Goal: Information Seeking & Learning: Learn about a topic

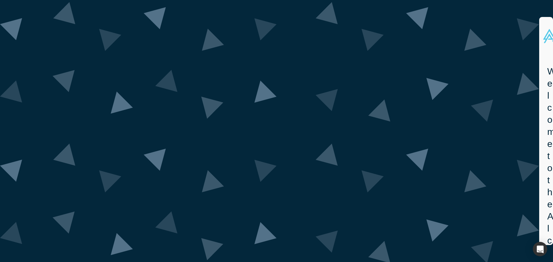
drag, startPoint x: 0, startPoint y: 0, endPoint x: 285, endPoint y: 155, distance: 324.5
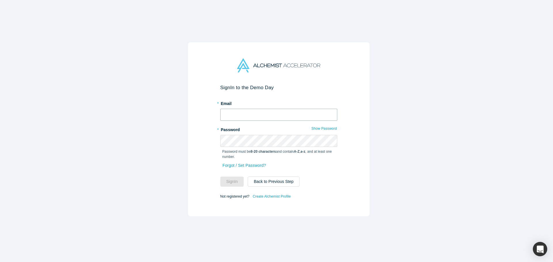
click at [248, 114] on input "text" at bounding box center [278, 115] width 117 height 12
type input "[EMAIL_ADDRESS][DOMAIN_NAME]"
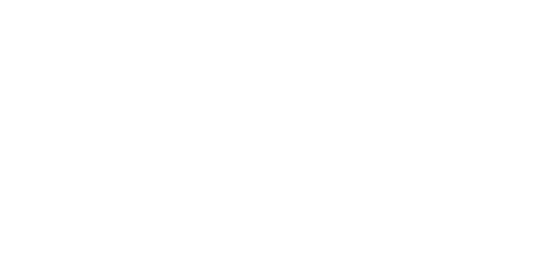
click at [355, 170] on div at bounding box center [276, 131] width 553 height 262
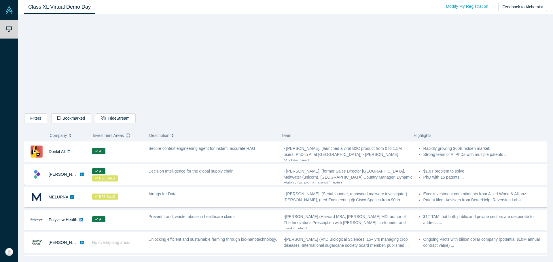
click at [146, 120] on div "Filters AI Artificial Intelligence B2B SaaS AI (Artificial Intelligence) Data A…" at bounding box center [285, 119] width 523 height 12
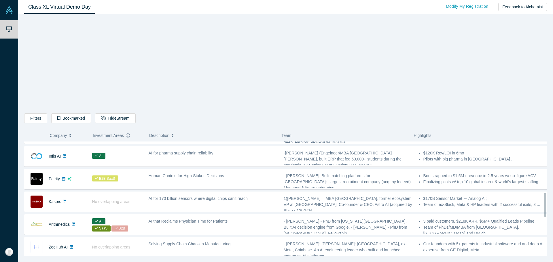
scroll to position [382, 0]
